Goal: Transaction & Acquisition: Purchase product/service

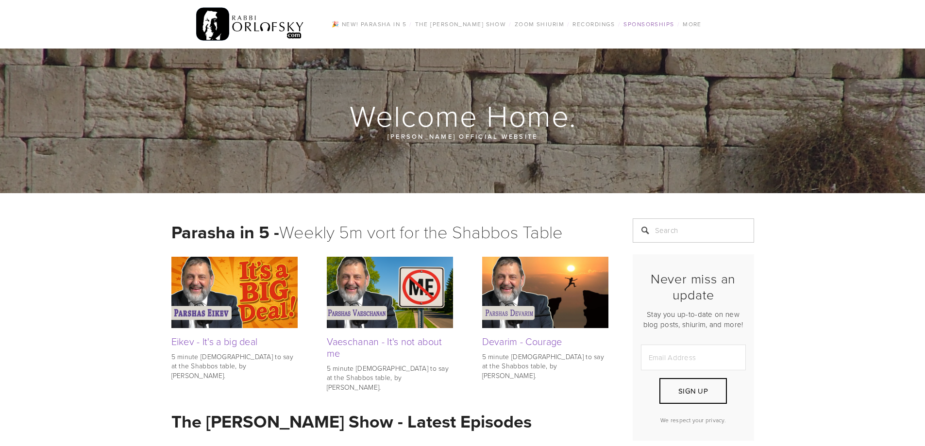
click at [639, 25] on link "Sponsorships" at bounding box center [649, 24] width 56 height 13
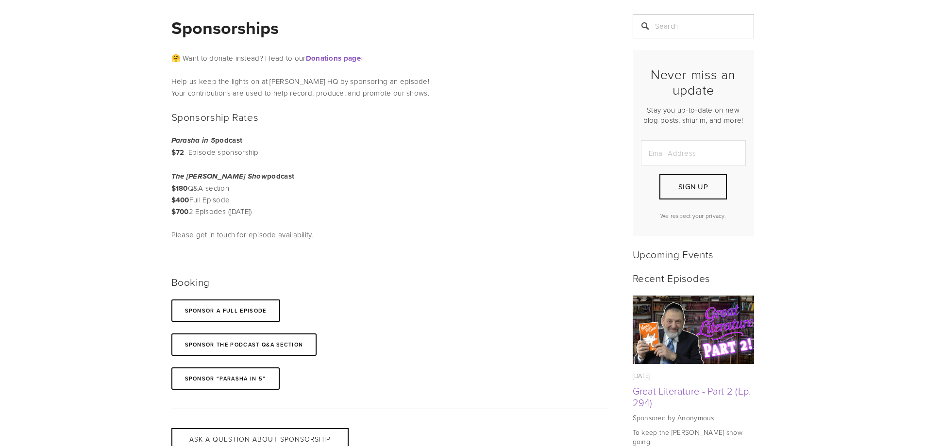
scroll to position [194, 0]
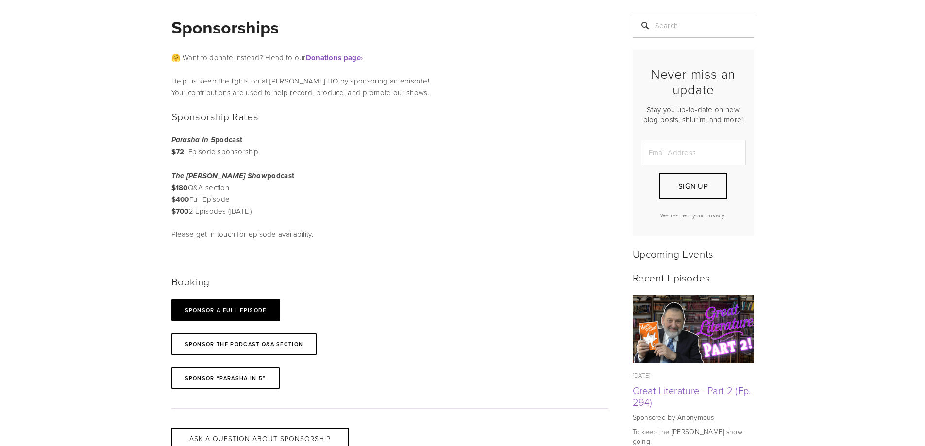
click at [218, 318] on link "SPONSOR A full Episode" at bounding box center [225, 310] width 109 height 22
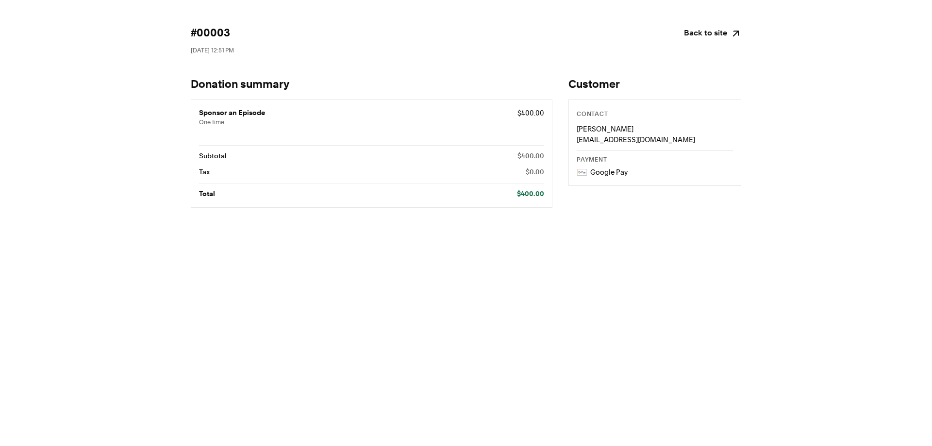
click at [712, 37] on link "Back to site" at bounding box center [712, 34] width 57 height 14
